Goal: Task Accomplishment & Management: Complete application form

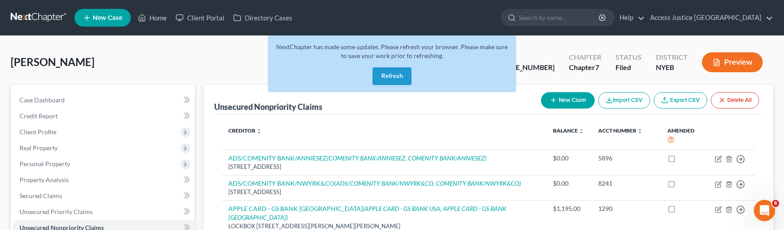
click at [397, 75] on button "Refresh" at bounding box center [392, 76] width 39 height 18
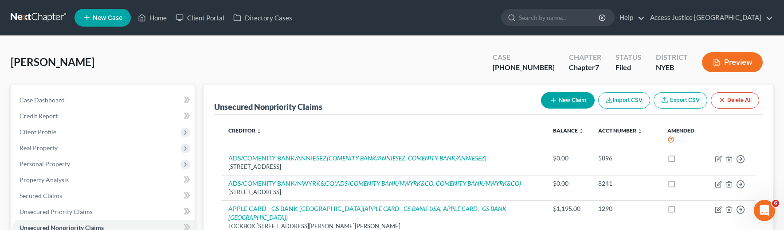
click at [45, 20] on link at bounding box center [39, 18] width 57 height 16
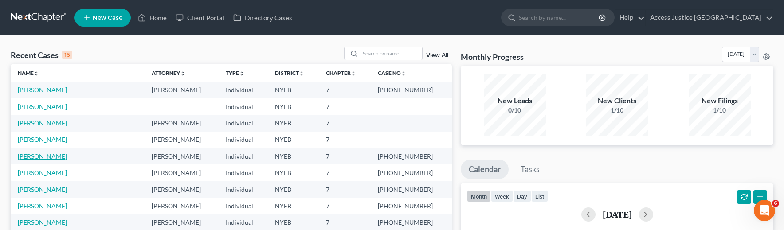
click at [45, 155] on link "[PERSON_NAME]" at bounding box center [42, 157] width 49 height 8
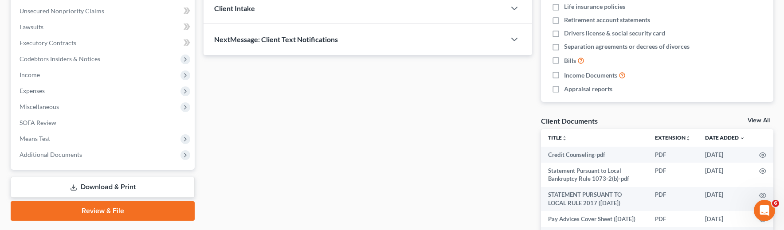
scroll to position [222, 0]
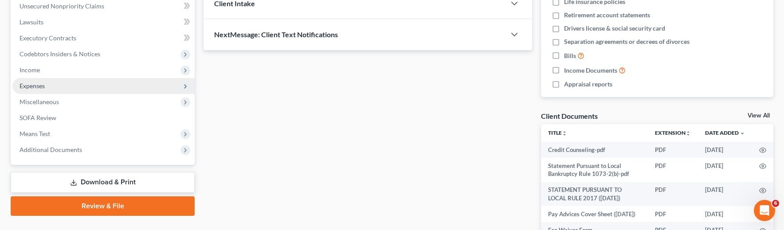
click at [56, 82] on span "Expenses" at bounding box center [103, 86] width 182 height 16
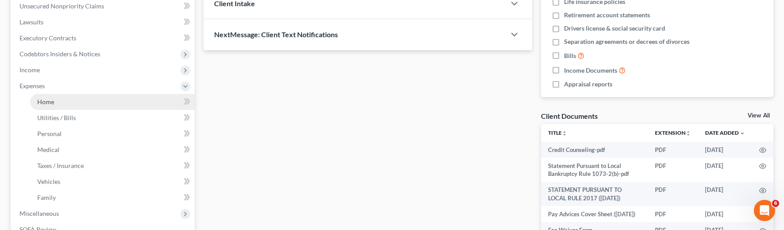
click at [80, 106] on link "Home" at bounding box center [112, 102] width 165 height 16
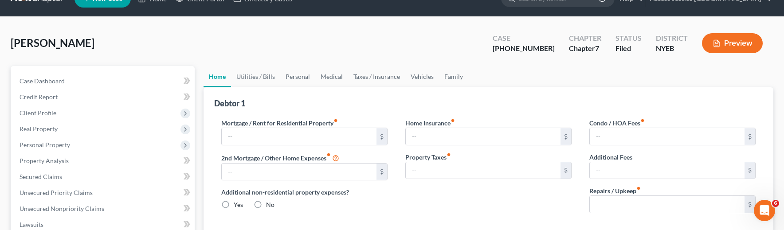
type input "0.00"
radio input "true"
type input "0.00"
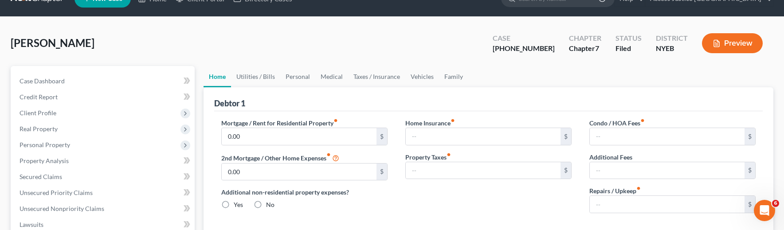
type input "0.00"
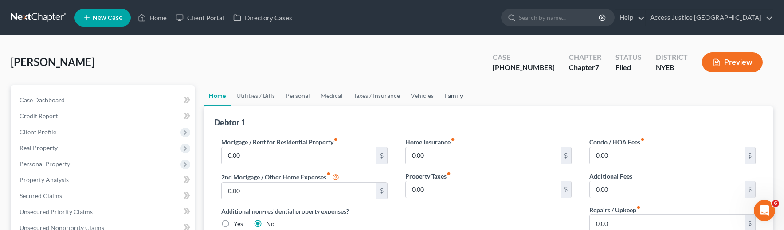
drag, startPoint x: 438, startPoint y: 90, endPoint x: 442, endPoint y: 93, distance: 4.7
click at [439, 90] on link "Family" at bounding box center [453, 95] width 29 height 21
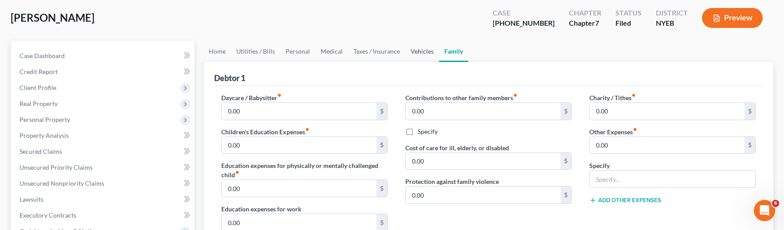
click at [415, 57] on link "Vehicles" at bounding box center [422, 51] width 34 height 21
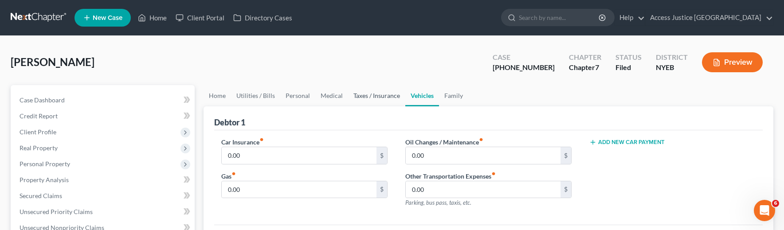
click at [387, 96] on link "Taxes / Insurance" at bounding box center [376, 95] width 57 height 21
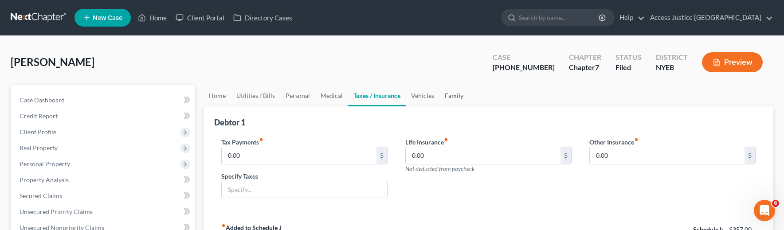
click at [445, 99] on link "Family" at bounding box center [453, 95] width 29 height 21
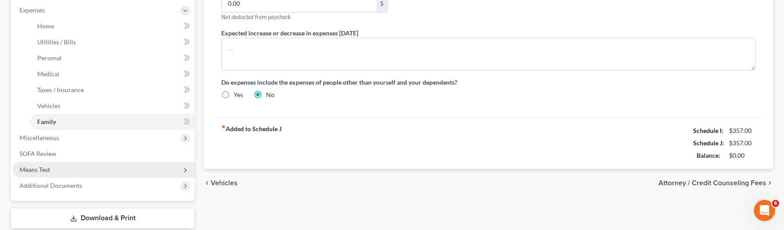
scroll to position [310, 0]
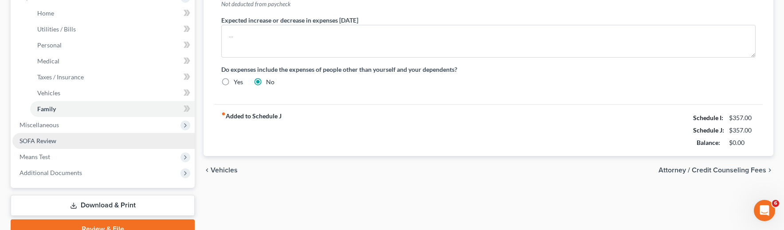
click at [57, 140] on link "SOFA Review" at bounding box center [103, 141] width 182 height 16
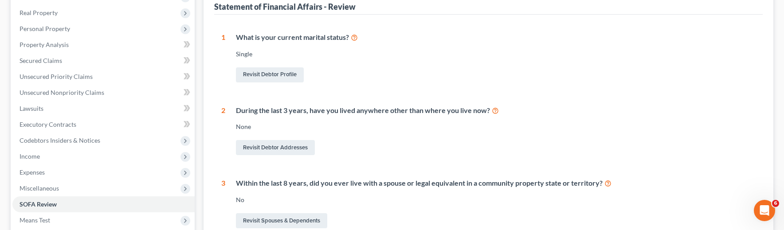
scroll to position [133, 0]
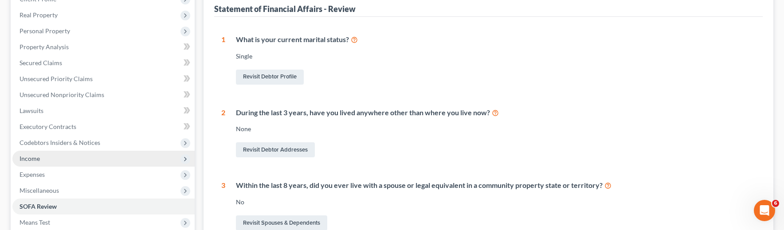
click at [45, 163] on span "Income" at bounding box center [103, 159] width 182 height 16
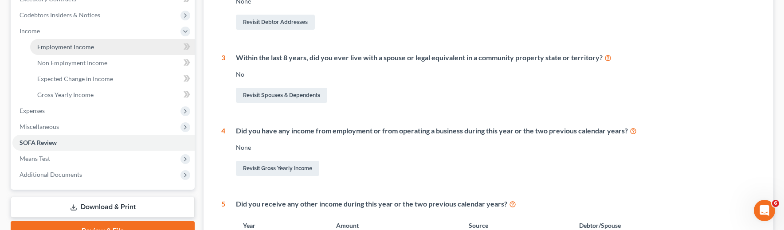
scroll to position [266, 0]
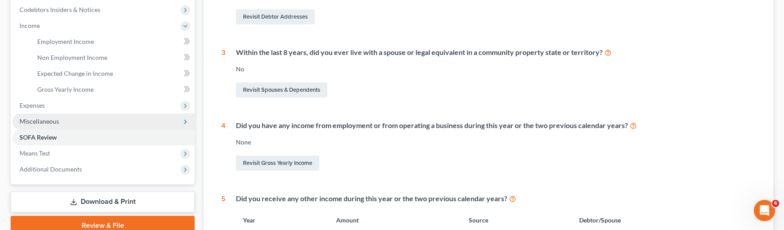
click at [40, 122] on span "Miscellaneous" at bounding box center [39, 122] width 39 height 8
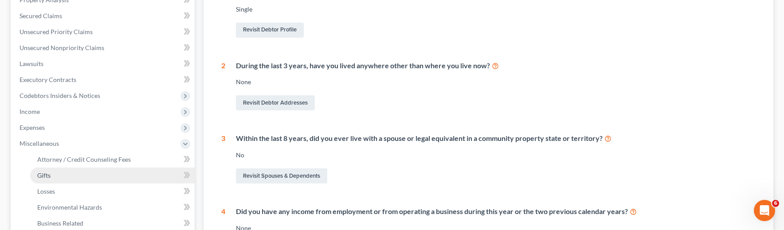
scroll to position [177, 0]
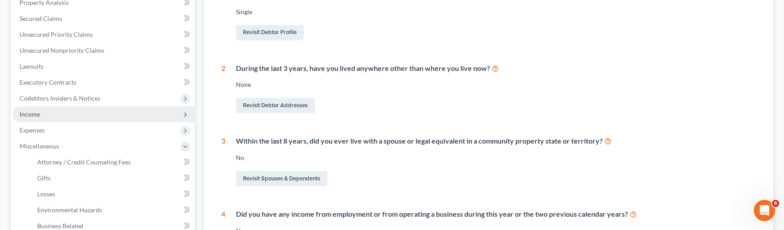
click at [54, 114] on span "Income" at bounding box center [103, 114] width 182 height 16
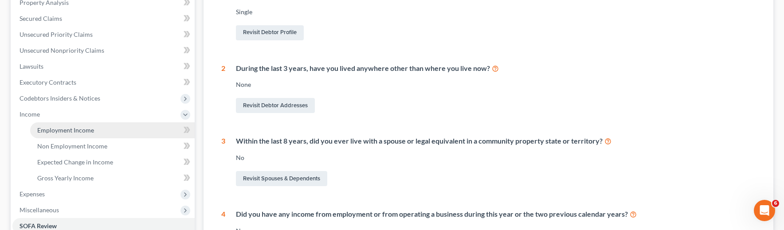
click at [51, 129] on span "Employment Income" at bounding box center [65, 130] width 57 height 8
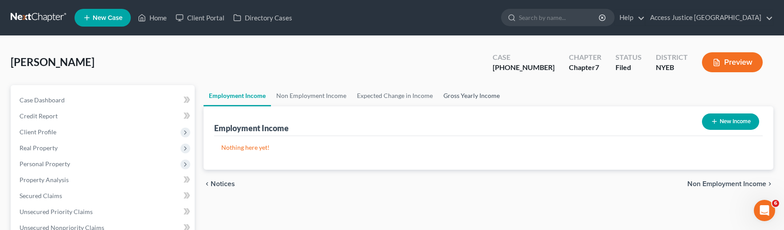
click at [456, 95] on link "Gross Yearly Income" at bounding box center [471, 95] width 67 height 21
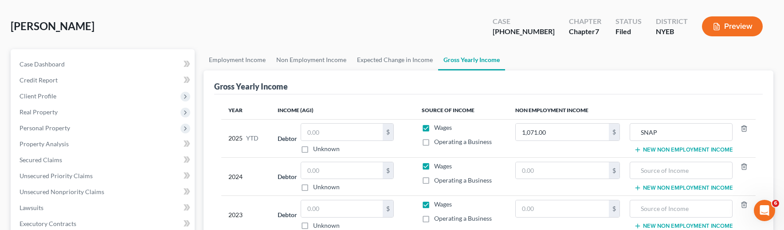
scroll to position [89, 0]
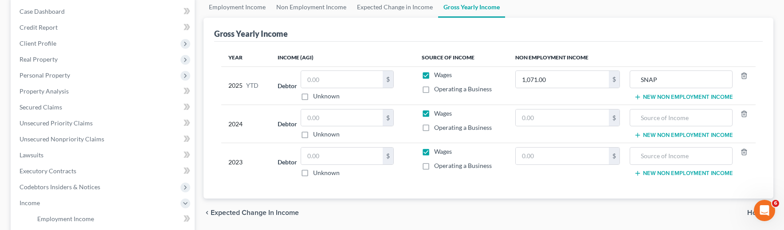
click at [366, 224] on div "chevron_left Expected Change in Income Home chevron_right" at bounding box center [489, 213] width 570 height 28
